Goal: Task Accomplishment & Management: Manage account settings

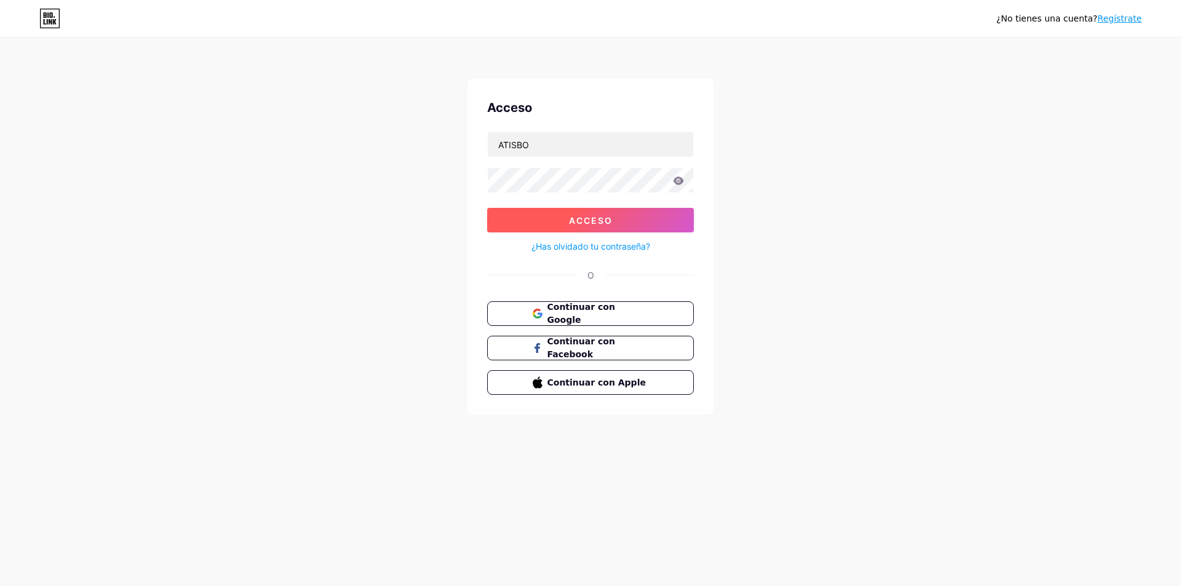
click at [619, 224] on button "Acceso" at bounding box center [590, 220] width 207 height 25
click at [601, 218] on font "Acceso" at bounding box center [591, 220] width 44 height 10
click at [583, 219] on font "Acceso" at bounding box center [591, 220] width 44 height 10
click at [596, 223] on font "Acceso" at bounding box center [591, 220] width 44 height 10
click at [581, 149] on input "ATISBO" at bounding box center [591, 144] width 206 height 25
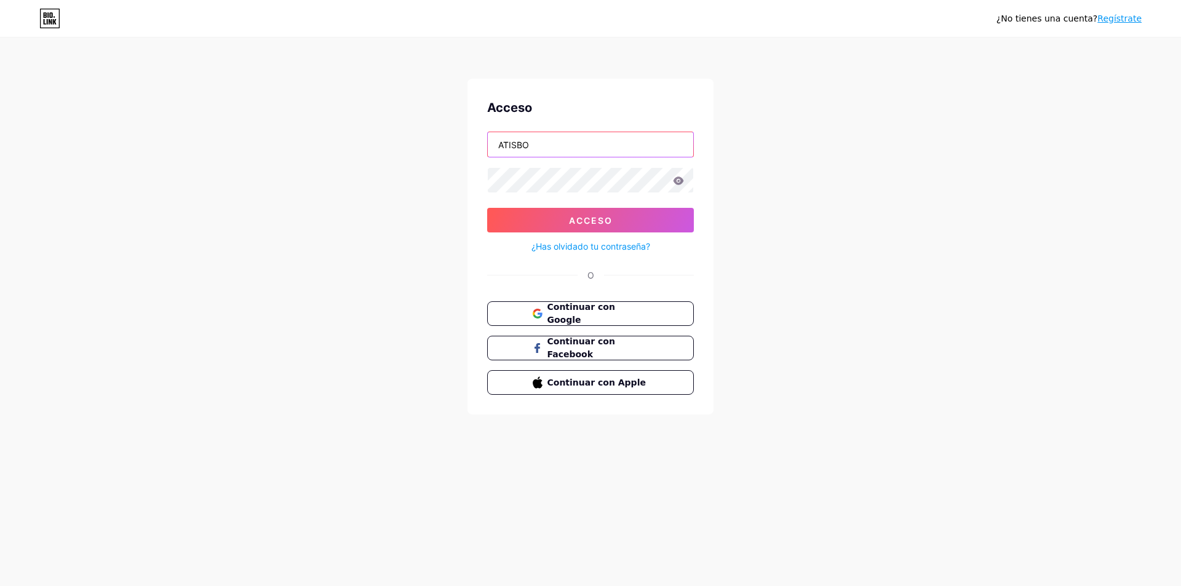
type input "atisbo.bolivia"
click at [602, 223] on font "Acceso" at bounding box center [591, 220] width 44 height 10
type input "ATISBO"
click at [575, 223] on font "Acceso" at bounding box center [591, 220] width 44 height 10
click at [677, 181] on icon at bounding box center [679, 181] width 10 height 8
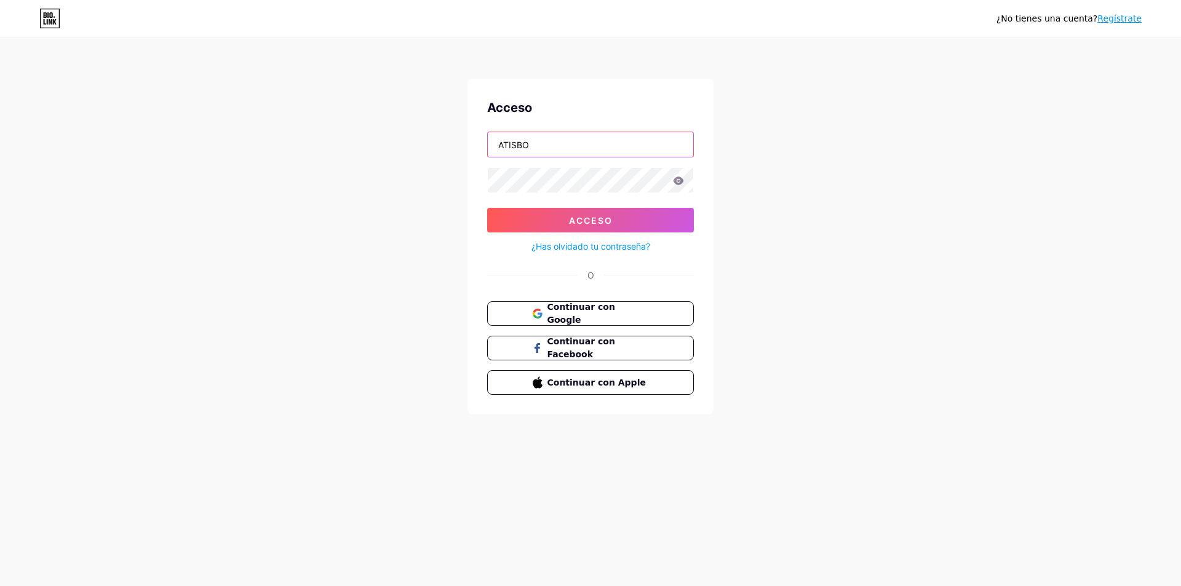
click at [532, 149] on input "ATISBO" at bounding box center [591, 144] width 206 height 25
click at [677, 180] on icon at bounding box center [679, 181] width 10 height 8
click at [677, 179] on icon at bounding box center [679, 181] width 10 height 8
click at [554, 144] on input "ATISBO" at bounding box center [591, 144] width 206 height 25
click at [614, 218] on button "Acceso" at bounding box center [590, 220] width 207 height 25
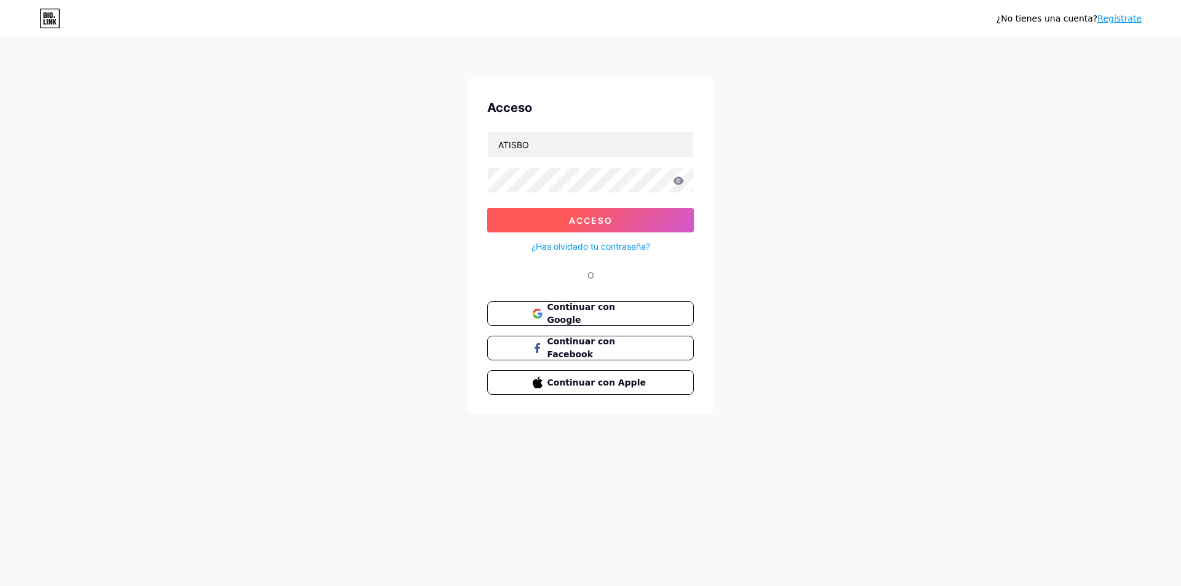
click at [616, 225] on button "Acceso" at bounding box center [590, 220] width 207 height 25
click at [1113, 18] on font "Regístrate" at bounding box center [1120, 19] width 44 height 10
click at [640, 217] on button "Acceso" at bounding box center [590, 220] width 207 height 25
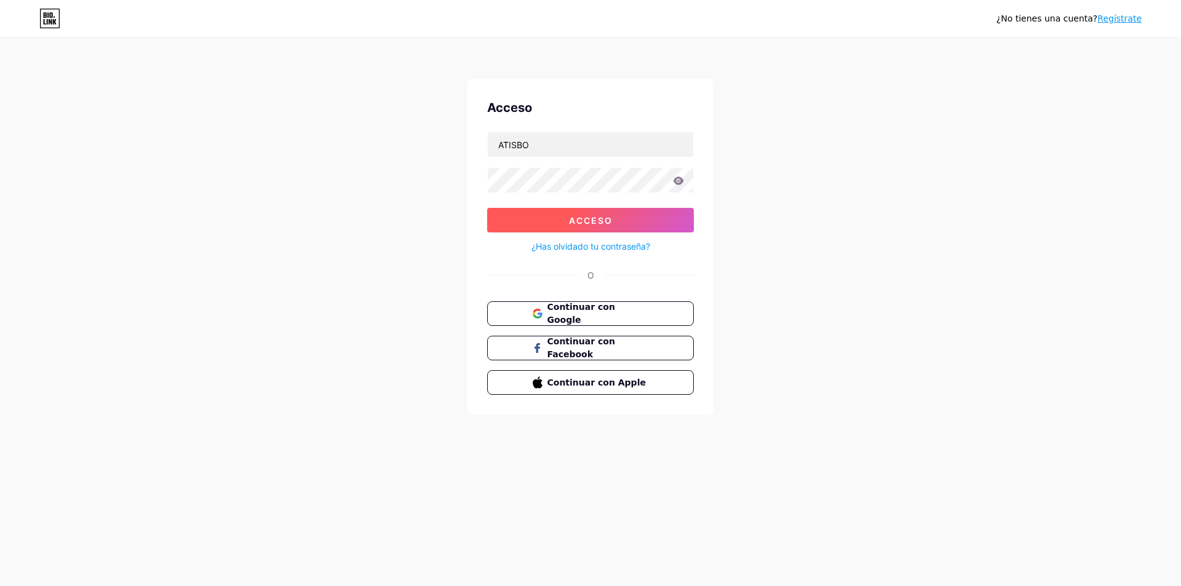
click at [626, 212] on button "Acceso" at bounding box center [590, 220] width 207 height 25
click at [631, 207] on form "ATISBO Acceso ¿Has olvidado tu contraseña?" at bounding box center [590, 193] width 207 height 122
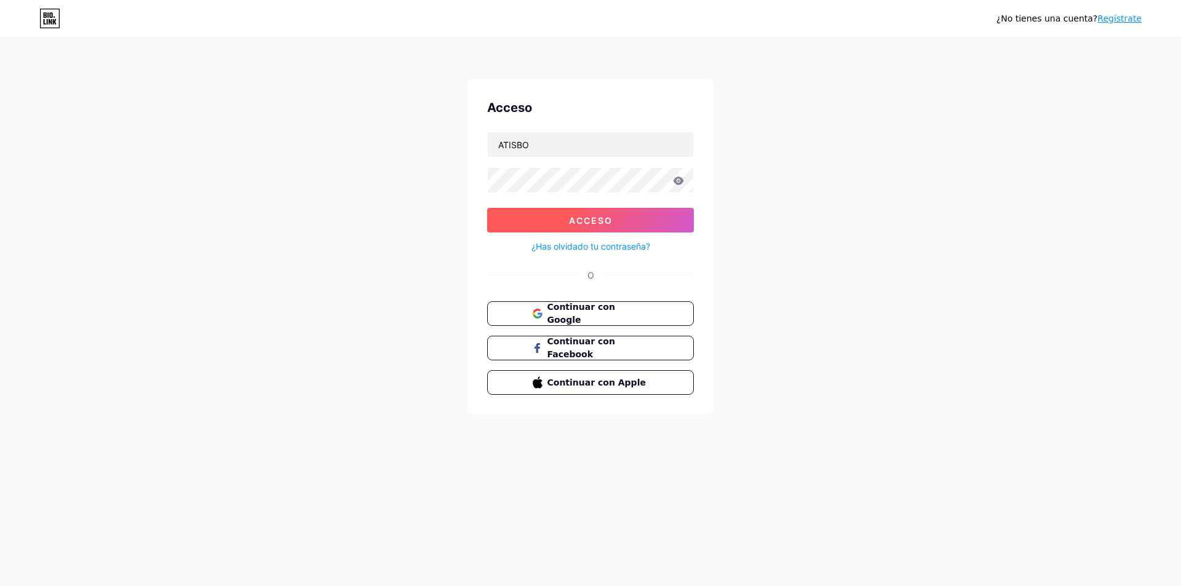
click at [629, 217] on button "Acceso" at bounding box center [590, 220] width 207 height 25
click at [637, 222] on button "Acceso" at bounding box center [590, 220] width 207 height 25
click at [678, 181] on icon at bounding box center [679, 181] width 10 height 8
click at [579, 227] on button "Acceso" at bounding box center [590, 220] width 207 height 25
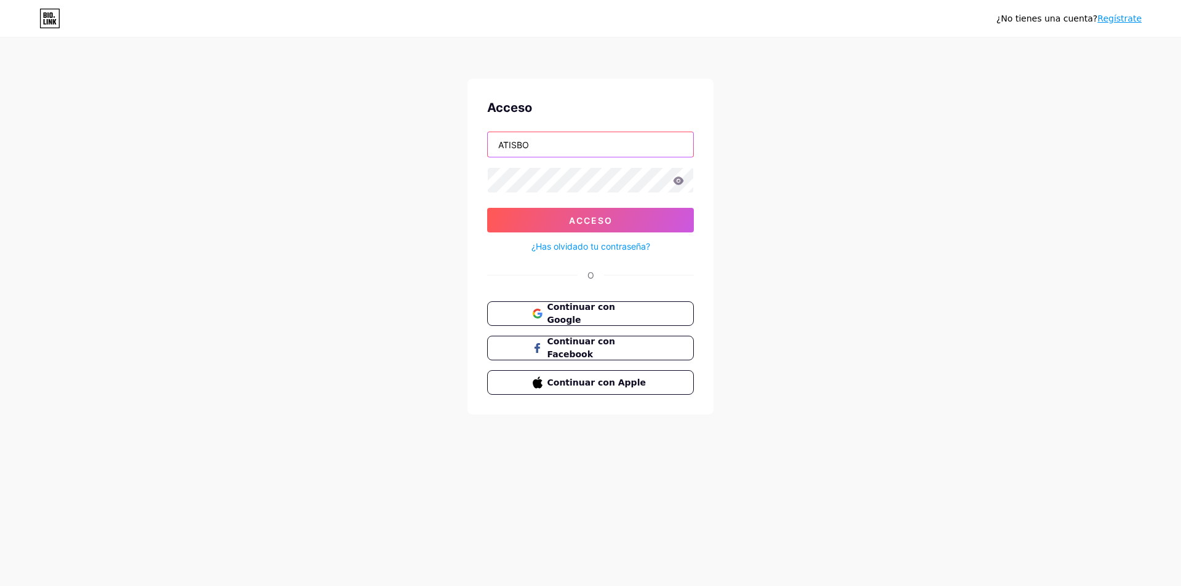
click at [637, 140] on input "ATISBO" at bounding box center [591, 144] width 206 height 25
click at [594, 222] on font "Acceso" at bounding box center [591, 220] width 44 height 10
click at [594, 222] on button "Acceso" at bounding box center [590, 220] width 207 height 25
click at [594, 211] on button "Acceso" at bounding box center [590, 220] width 207 height 25
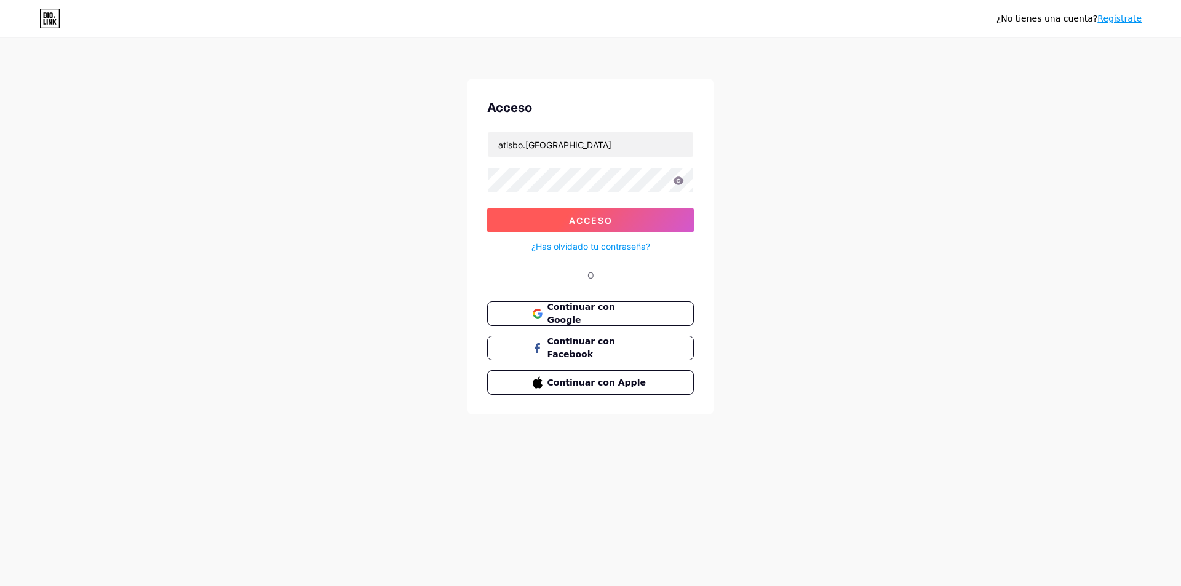
click at [593, 224] on font "Acceso" at bounding box center [591, 220] width 44 height 10
click at [623, 223] on button "Acceso" at bounding box center [590, 220] width 207 height 25
click at [573, 148] on input "atisbo.bolivia" at bounding box center [591, 144] width 206 height 25
type input "ATISBO"
click at [622, 213] on button "Acceso" at bounding box center [590, 220] width 207 height 25
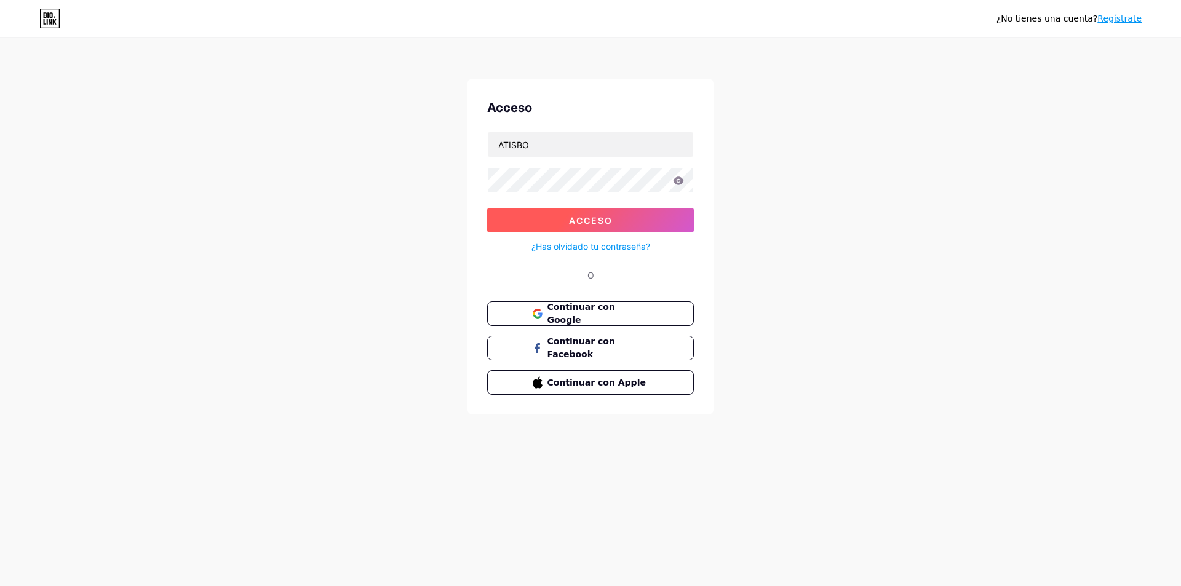
click at [610, 225] on font "Acceso" at bounding box center [591, 220] width 44 height 10
click at [586, 150] on input "ATISBO" at bounding box center [591, 144] width 206 height 25
click at [679, 180] on icon at bounding box center [679, 181] width 10 height 8
click at [679, 180] on icon at bounding box center [678, 181] width 12 height 12
click at [584, 219] on font "Acceso" at bounding box center [591, 220] width 44 height 10
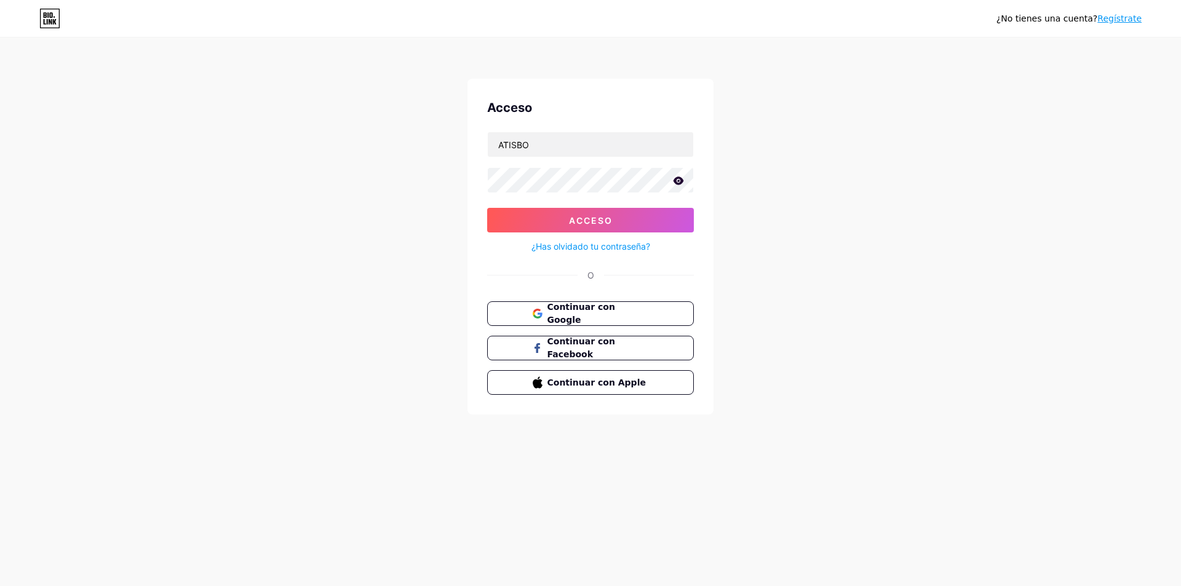
click at [594, 247] on font "¿Has olvidado tu contraseña?" at bounding box center [591, 246] width 119 height 10
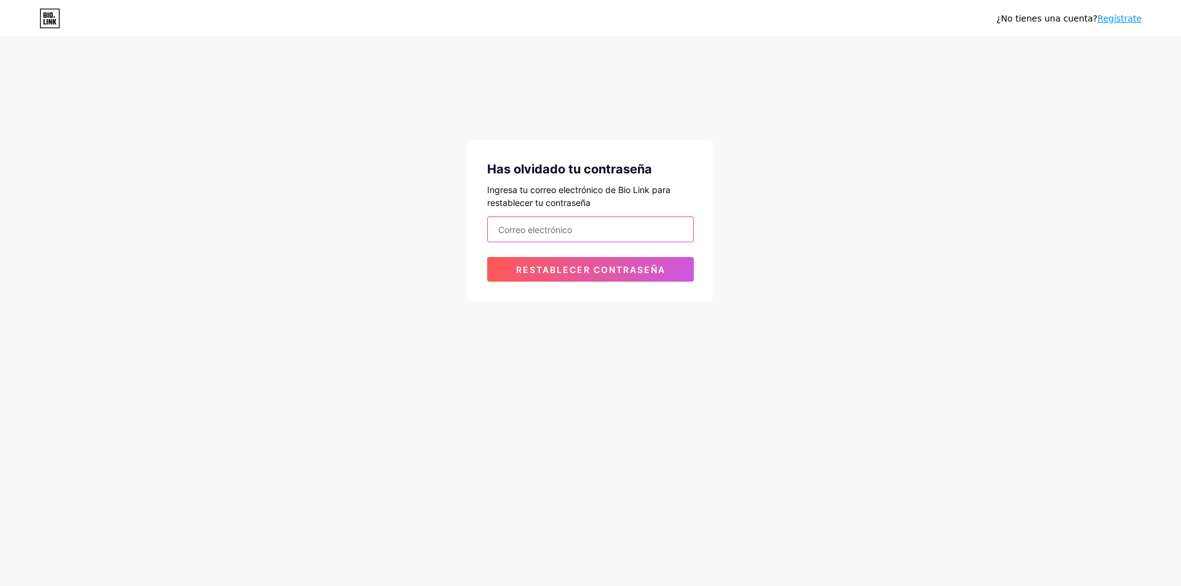
click at [577, 226] on input "email" at bounding box center [591, 229] width 206 height 25
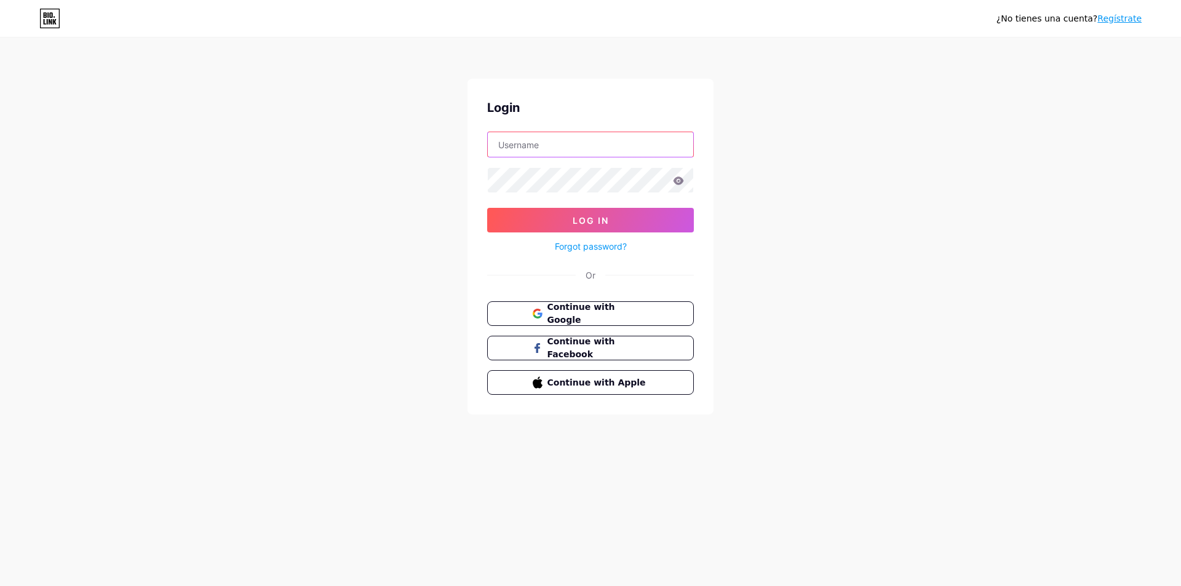
type input "ATISBO"
click at [677, 182] on icon at bounding box center [678, 181] width 11 height 9
click at [637, 218] on button "Acceso" at bounding box center [590, 220] width 207 height 25
click at [594, 242] on font "¿Has olvidado tu contraseña?" at bounding box center [591, 246] width 119 height 10
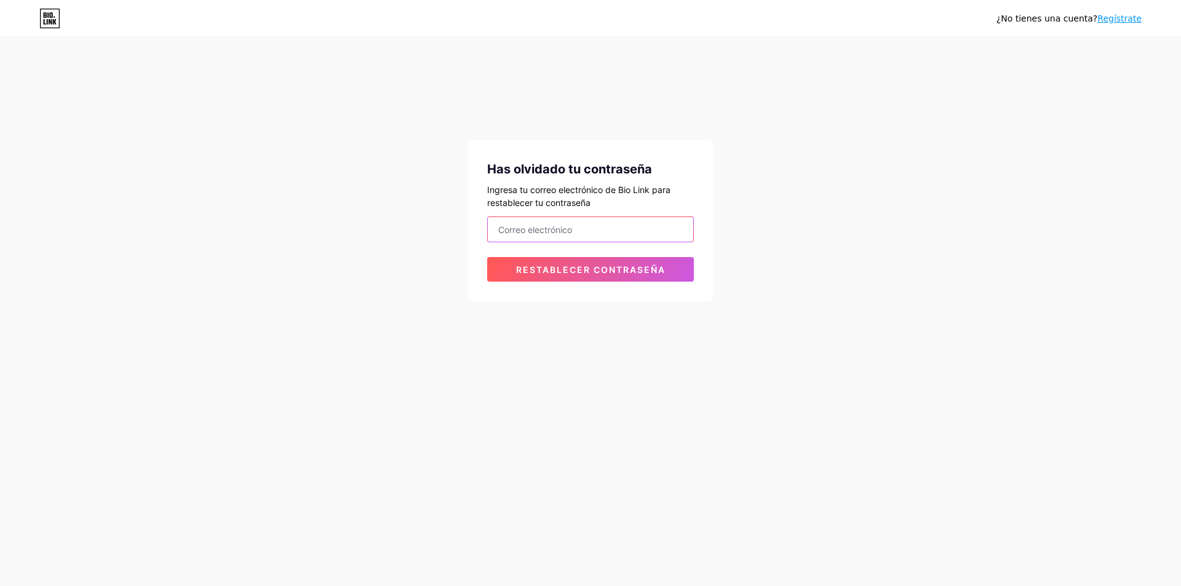
click at [543, 228] on input "email" at bounding box center [591, 229] width 206 height 25
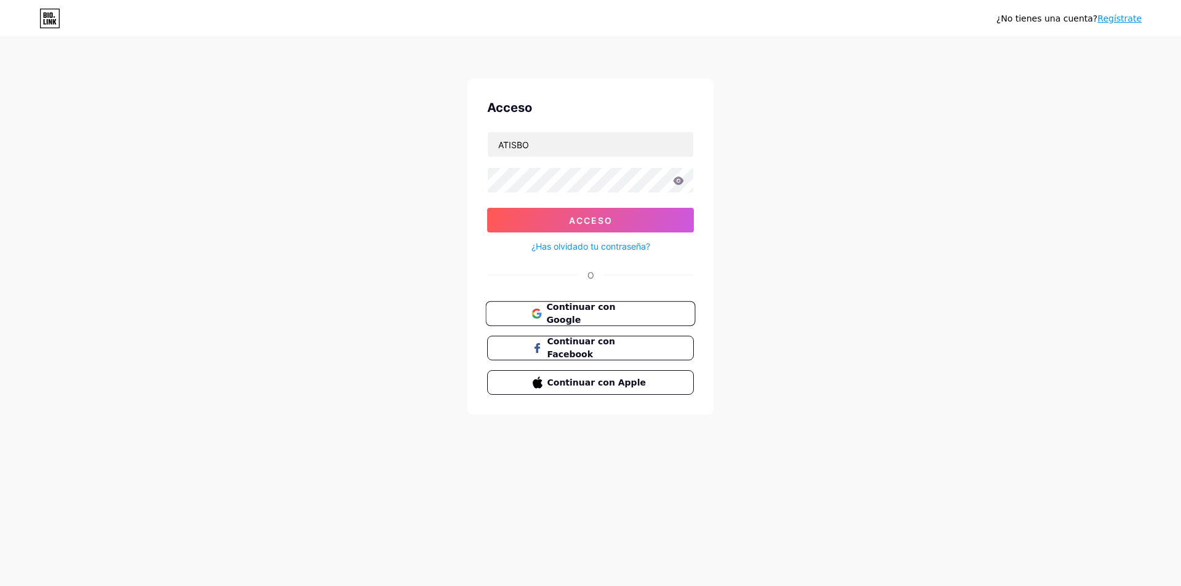
click at [578, 314] on font "Continuar con Google" at bounding box center [580, 313] width 69 height 23
click at [634, 223] on button "Acceso" at bounding box center [590, 220] width 207 height 25
click at [613, 314] on font "Continuar con Google" at bounding box center [580, 313] width 69 height 23
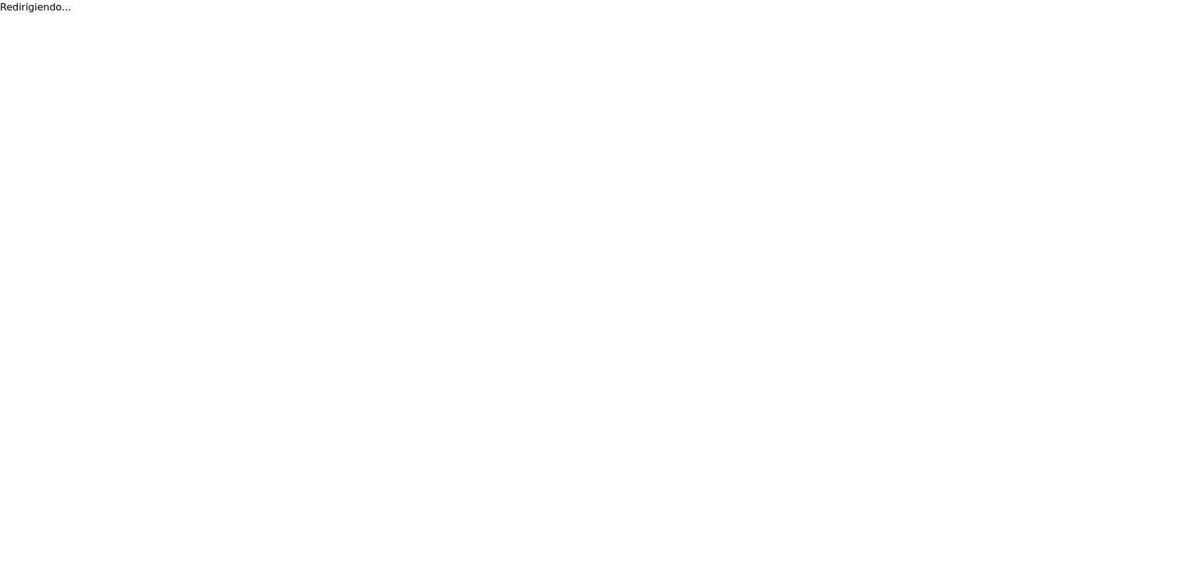
click at [723, 15] on html "Redirigiendo... Texto original Valora esta traducción Tu opinión servirá para a…" at bounding box center [590, 7] width 1181 height 15
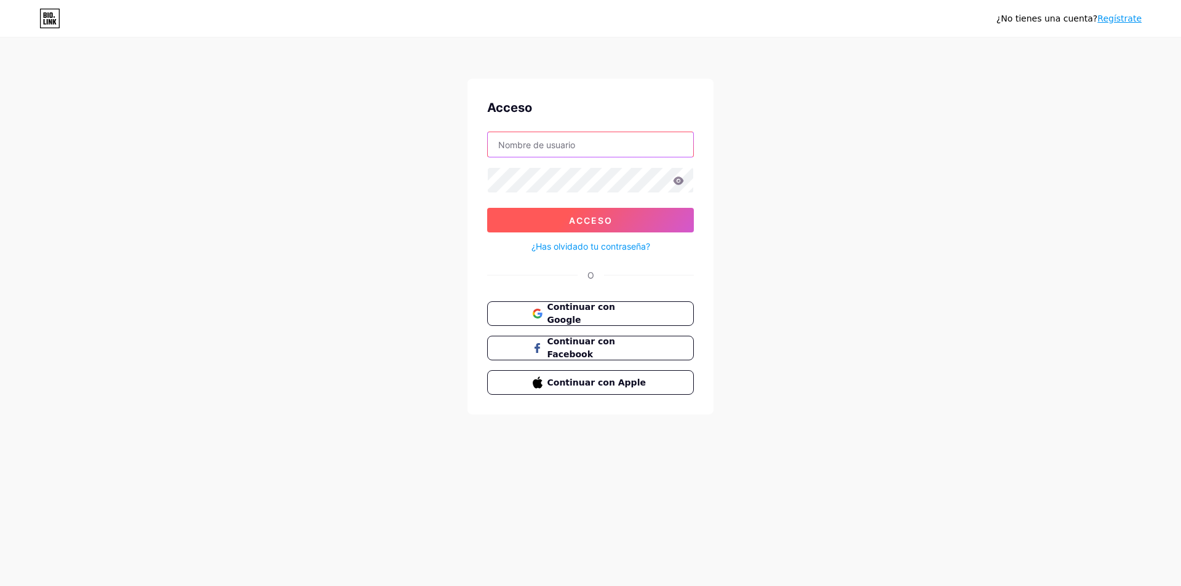
type input "ATISBO"
click at [619, 216] on button "Acceso" at bounding box center [590, 220] width 207 height 25
click at [613, 244] on font "¿Has olvidado tu contraseña?" at bounding box center [591, 246] width 119 height 10
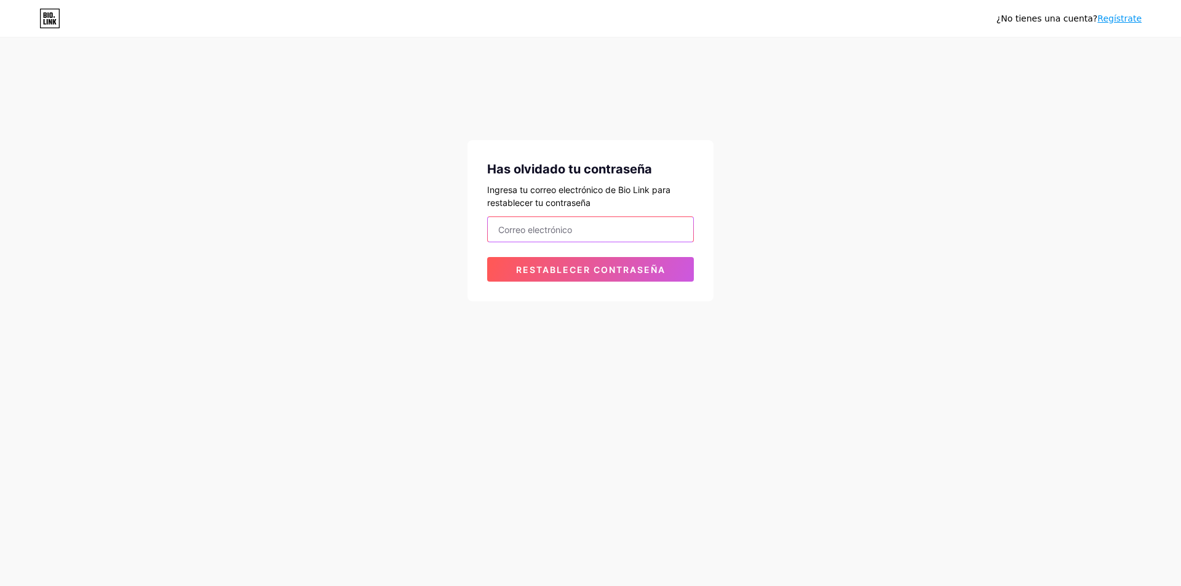
click at [554, 230] on input "email" at bounding box center [591, 229] width 206 height 25
type input "A"
type input "[EMAIL_ADDRESS][DOMAIN_NAME]"
click at [583, 269] on font "Restablecer contraseña" at bounding box center [591, 270] width 150 height 10
